Goal: Information Seeking & Learning: Learn about a topic

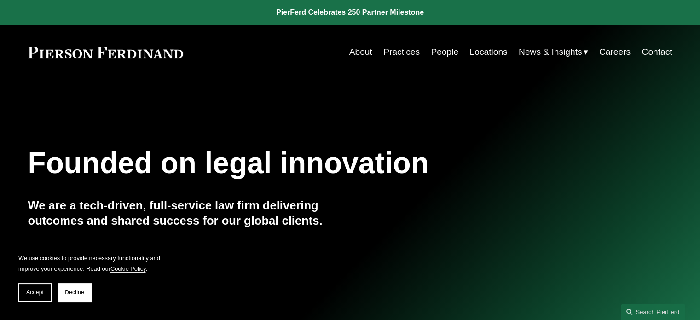
click at [487, 54] on link "Locations" at bounding box center [488, 51] width 38 height 17
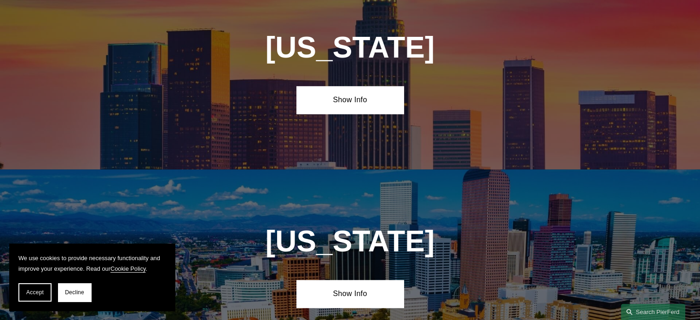
scroll to position [623, 0]
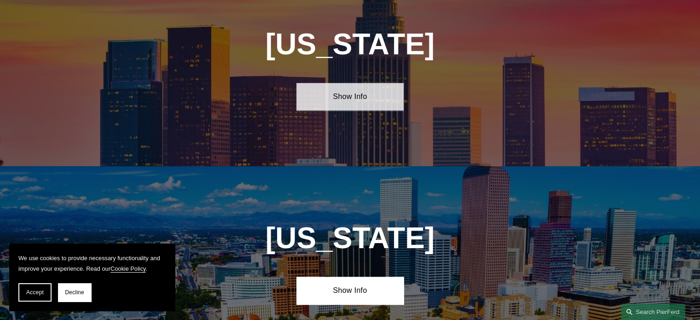
click at [337, 94] on link "Show Info" at bounding box center [349, 97] width 107 height 28
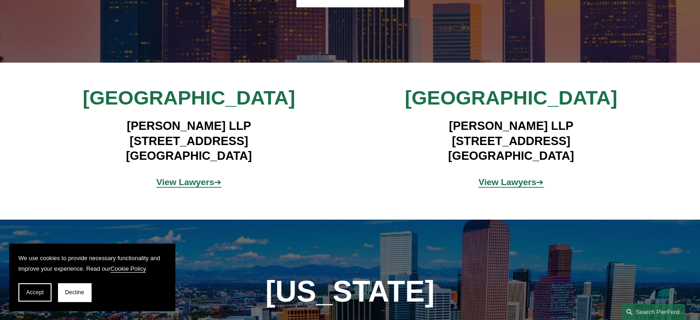
scroll to position [727, 0]
click at [189, 177] on strong "View Lawyers" at bounding box center [185, 182] width 58 height 10
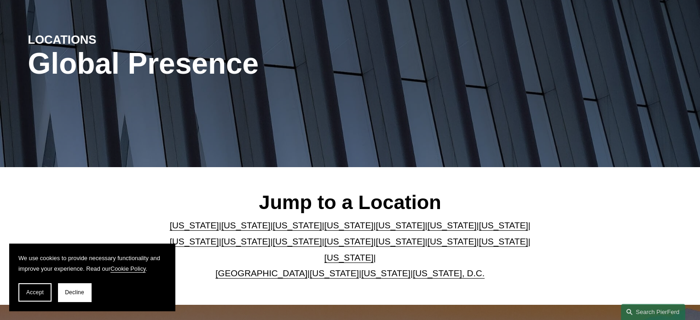
scroll to position [0, 0]
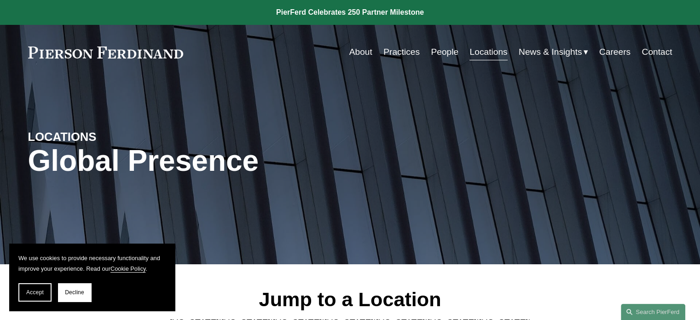
click at [436, 51] on link "People" at bounding box center [444, 51] width 28 height 17
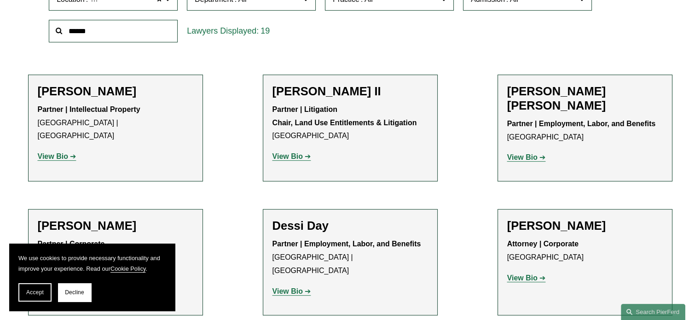
scroll to position [328, 0]
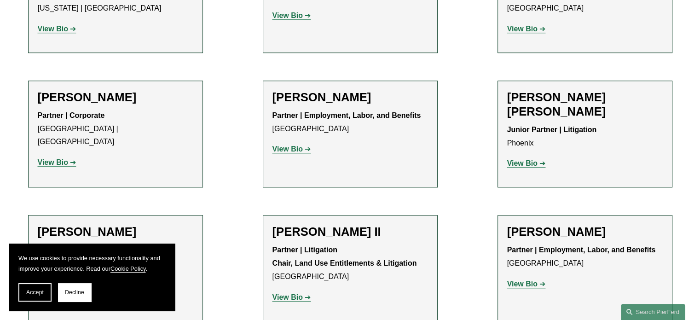
scroll to position [842, 0]
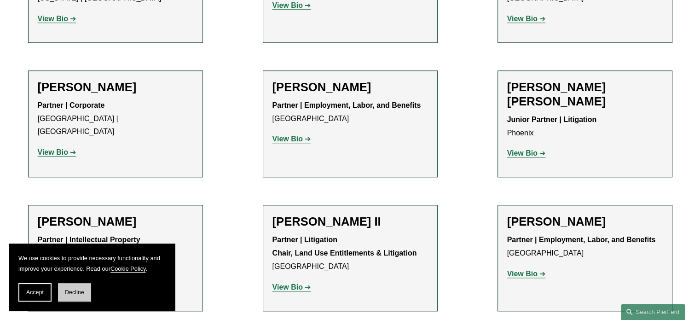
click at [80, 294] on span "Decline" at bounding box center [74, 292] width 19 height 6
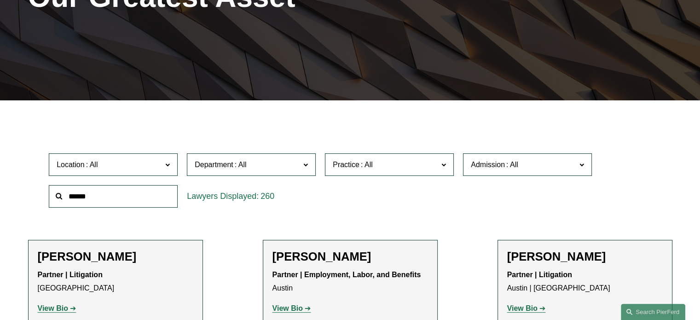
scroll to position [165, 0]
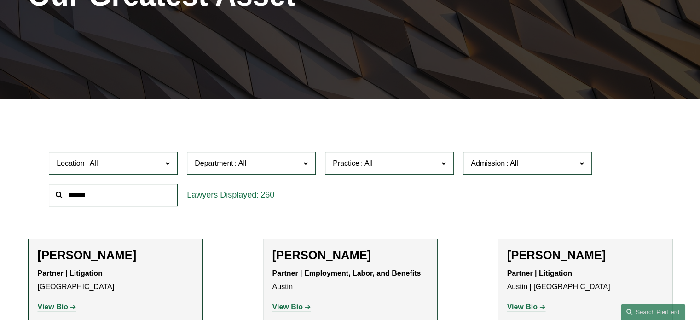
click at [138, 195] on input "text" at bounding box center [113, 195] width 129 height 23
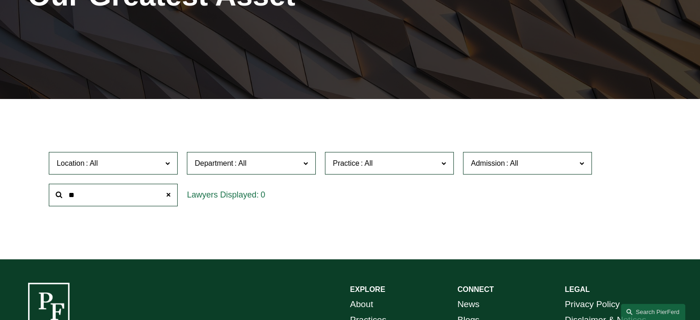
type input "*"
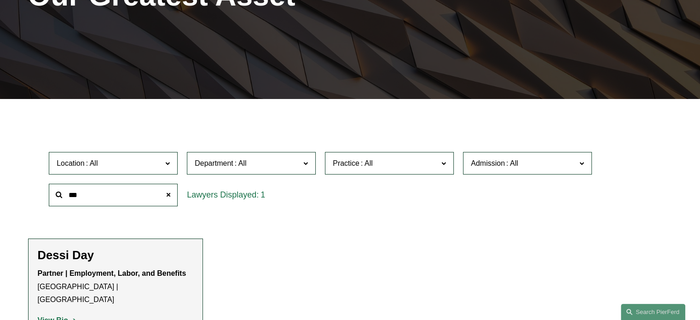
scroll to position [254, 0]
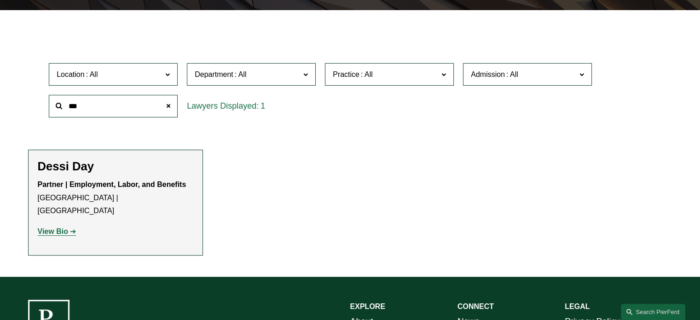
type input "***"
click at [64, 227] on strong "View Bio" at bounding box center [53, 231] width 30 height 8
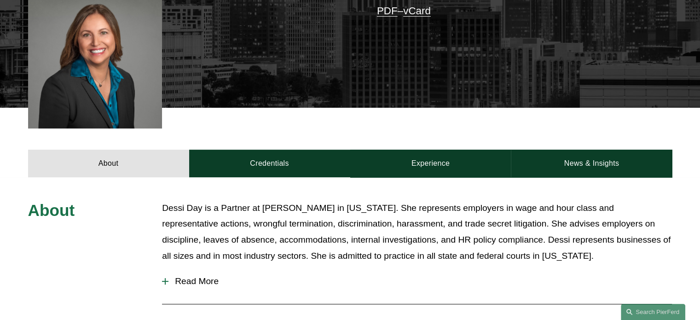
scroll to position [332, 0]
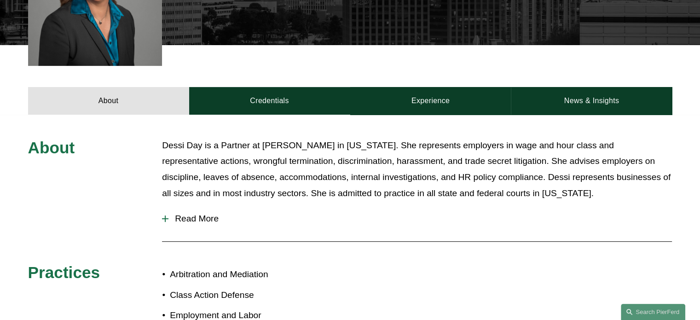
click at [182, 214] on span "Read More" at bounding box center [419, 218] width 503 height 10
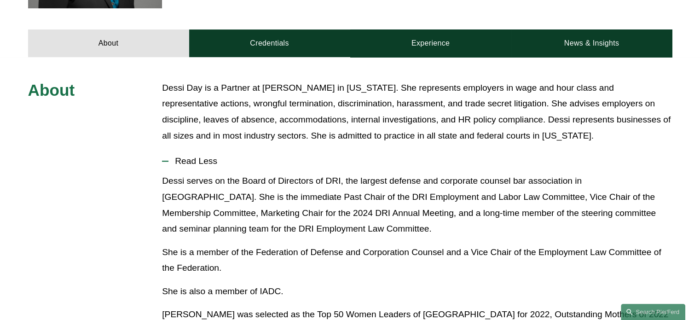
scroll to position [390, 0]
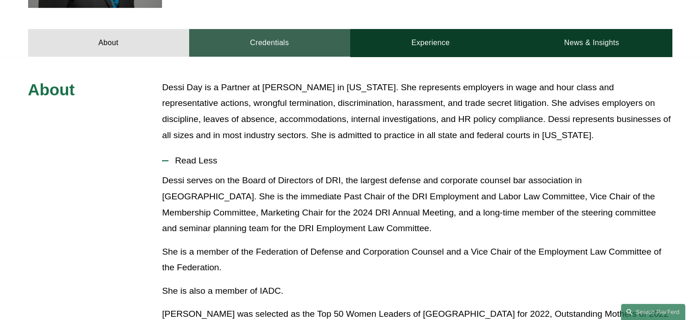
click at [265, 41] on link "Credentials" at bounding box center [269, 43] width 161 height 28
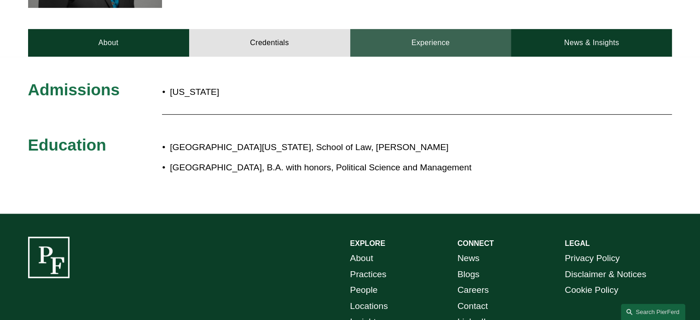
click at [406, 38] on link "Experience" at bounding box center [430, 43] width 161 height 28
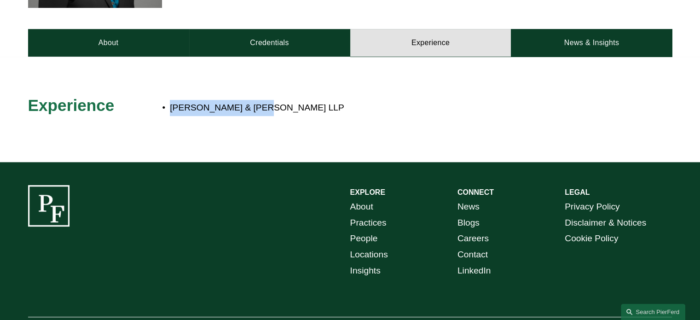
drag, startPoint x: 171, startPoint y: 108, endPoint x: 257, endPoint y: 114, distance: 86.2
click at [257, 114] on p "Greene & Roberts LLP" at bounding box center [380, 108] width 421 height 16
copy p "Greene & Roberts LLP"
click at [130, 157] on div at bounding box center [350, 109] width 700 height 105
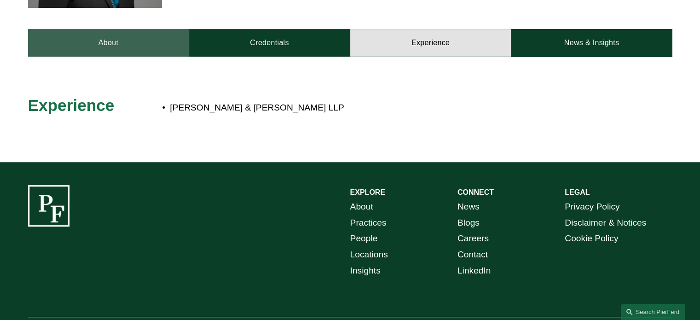
click at [109, 39] on link "About" at bounding box center [108, 43] width 161 height 28
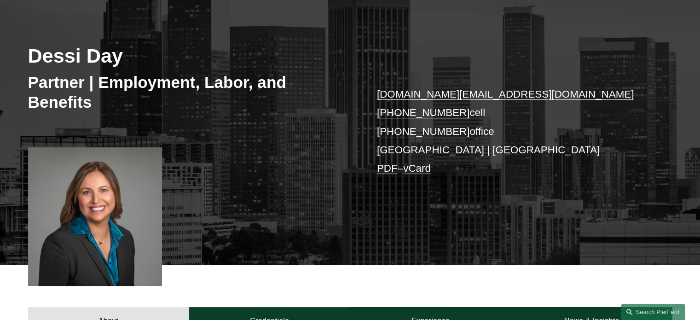
scroll to position [0, 0]
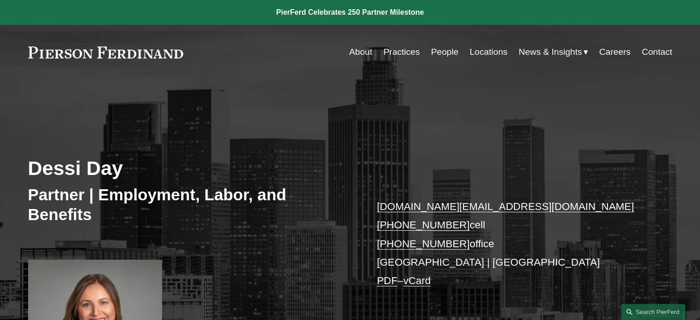
click at [365, 52] on link "About" at bounding box center [360, 51] width 23 height 17
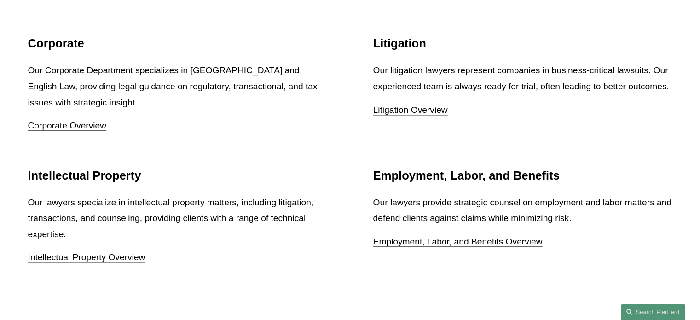
scroll to position [1168, 0]
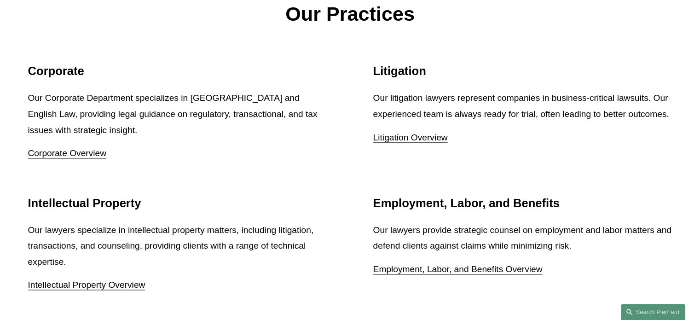
click at [436, 140] on link "Litigation Overview" at bounding box center [410, 137] width 75 height 10
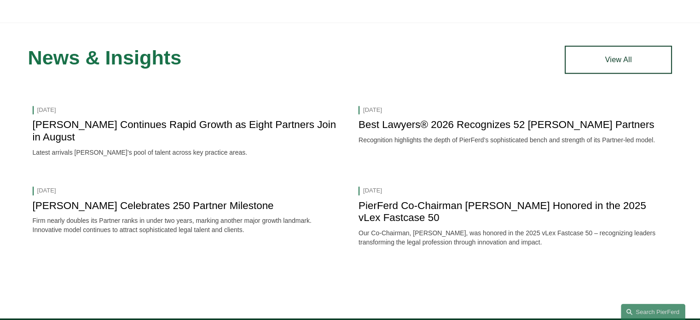
scroll to position [1221, 0]
